Goal: Find specific page/section: Find specific page/section

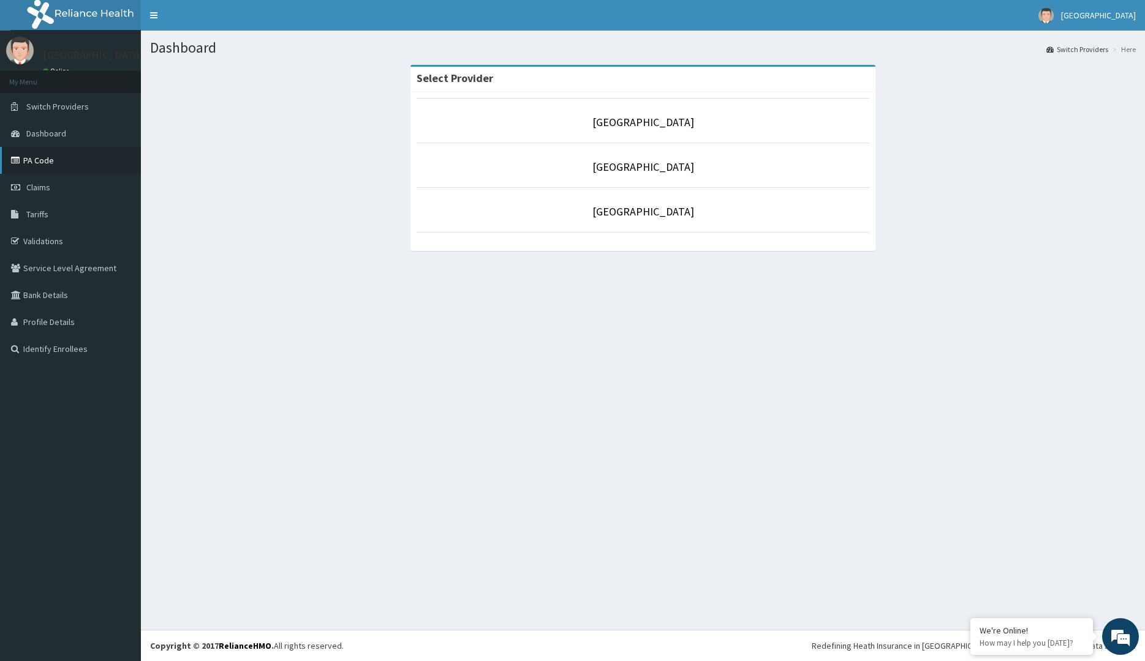
click at [45, 171] on link "PA Code" at bounding box center [70, 160] width 141 height 27
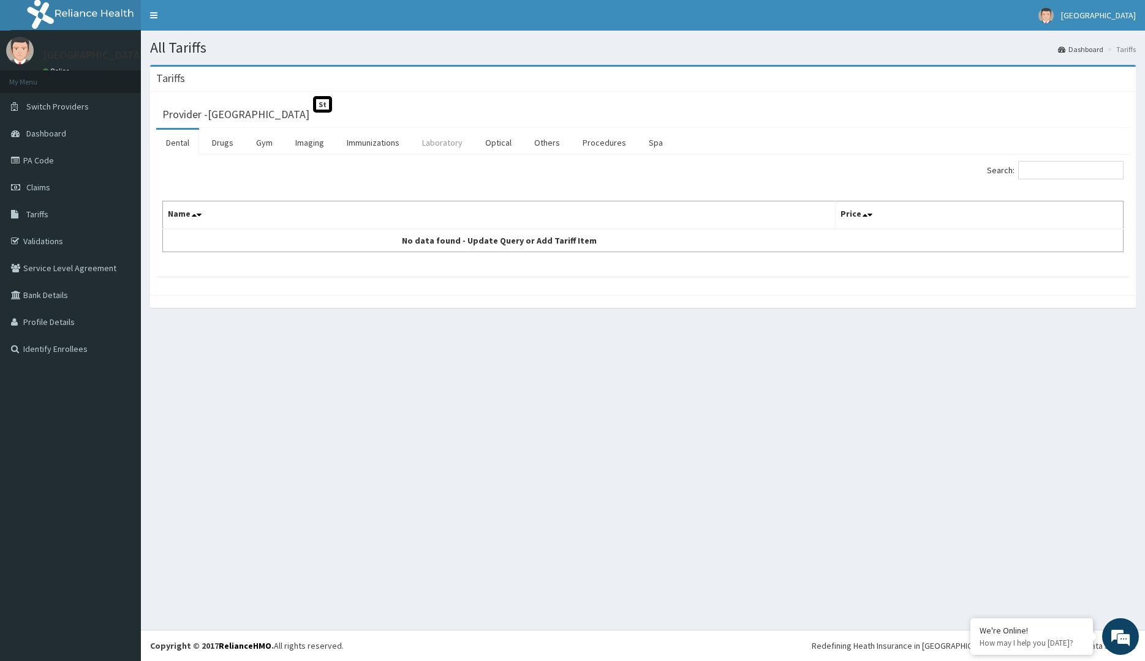
click at [440, 141] on link "Laboratory" at bounding box center [442, 143] width 60 height 26
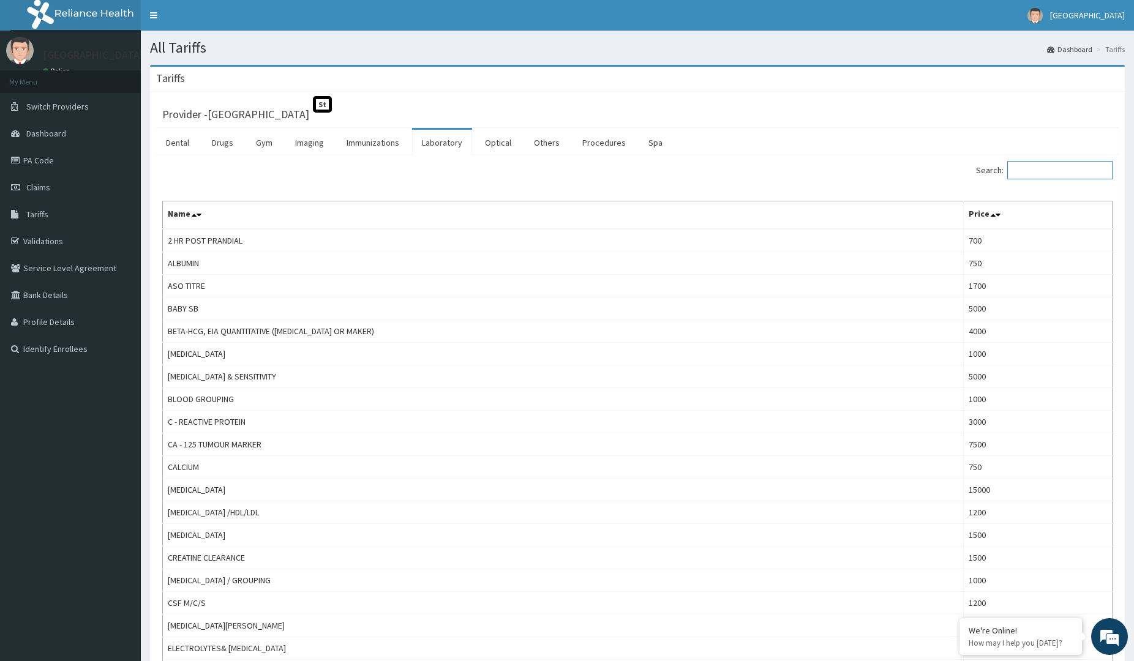
click at [1056, 170] on input "Search:" at bounding box center [1059, 170] width 105 height 18
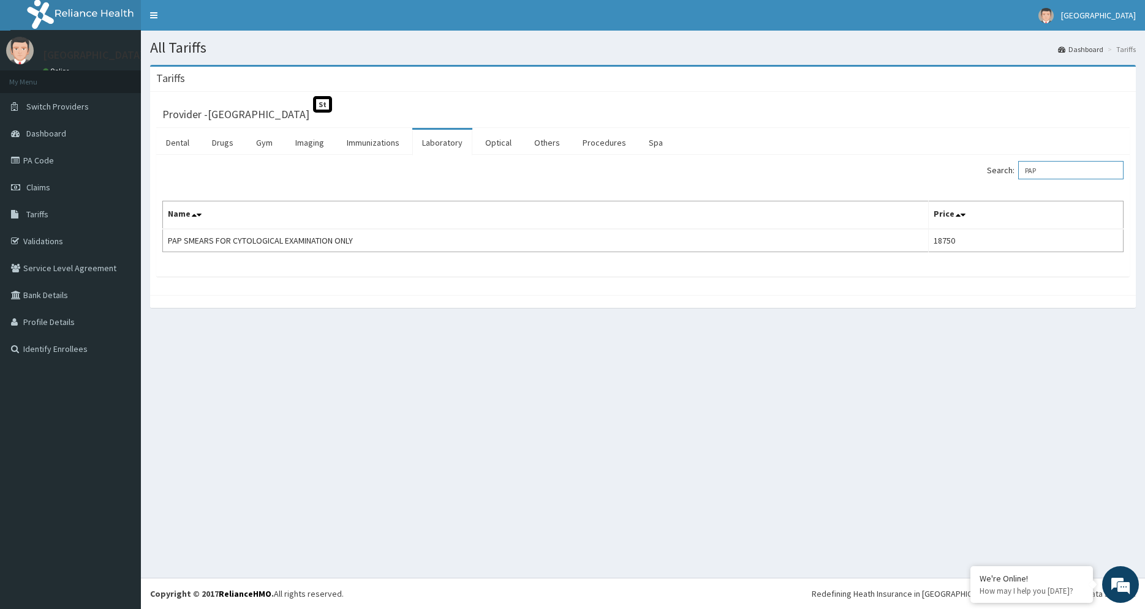
type input "PAP"
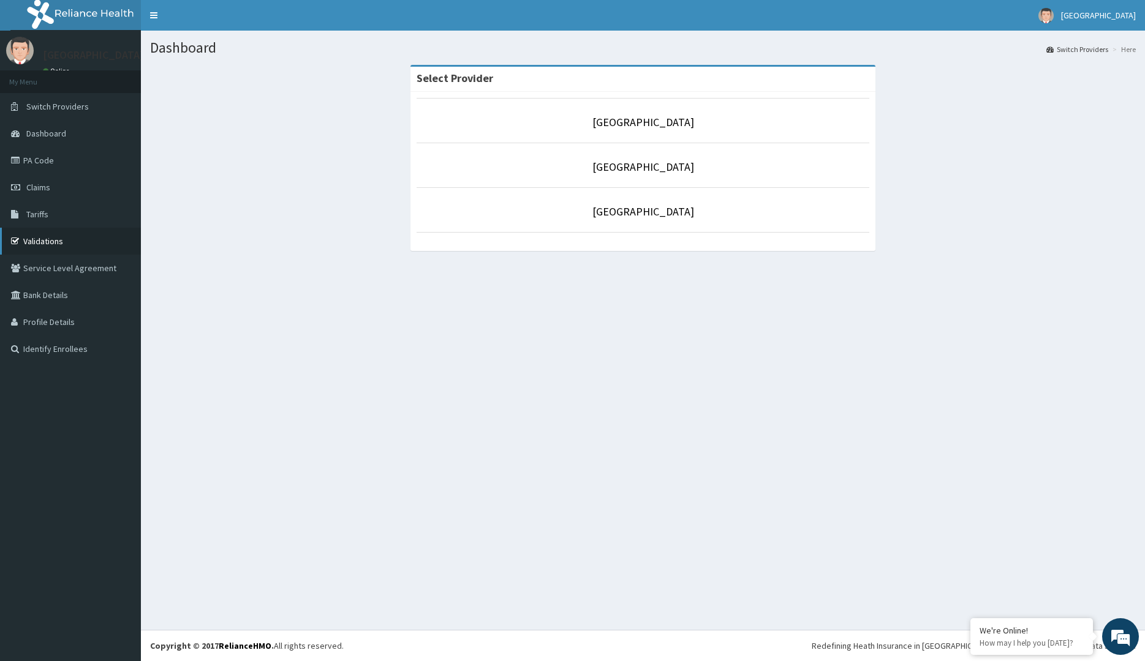
click at [83, 239] on link "Validations" at bounding box center [70, 241] width 141 height 27
